Goal: Information Seeking & Learning: Learn about a topic

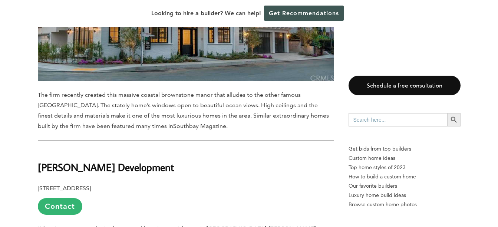
scroll to position [2804, 0]
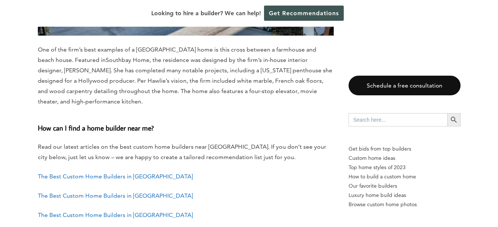
scroll to position [7430, 0]
click at [310, 210] on p "The Best Custom Home Builders in [GEOGRAPHIC_DATA]" at bounding box center [186, 215] width 296 height 10
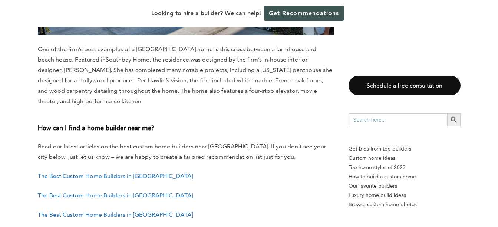
click at [310, 210] on p "The Best Custom Home Builders in [GEOGRAPHIC_DATA]" at bounding box center [186, 215] width 296 height 10
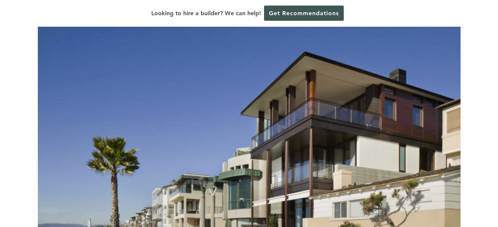
scroll to position [111, 0]
